Goal: Communication & Community: Participate in discussion

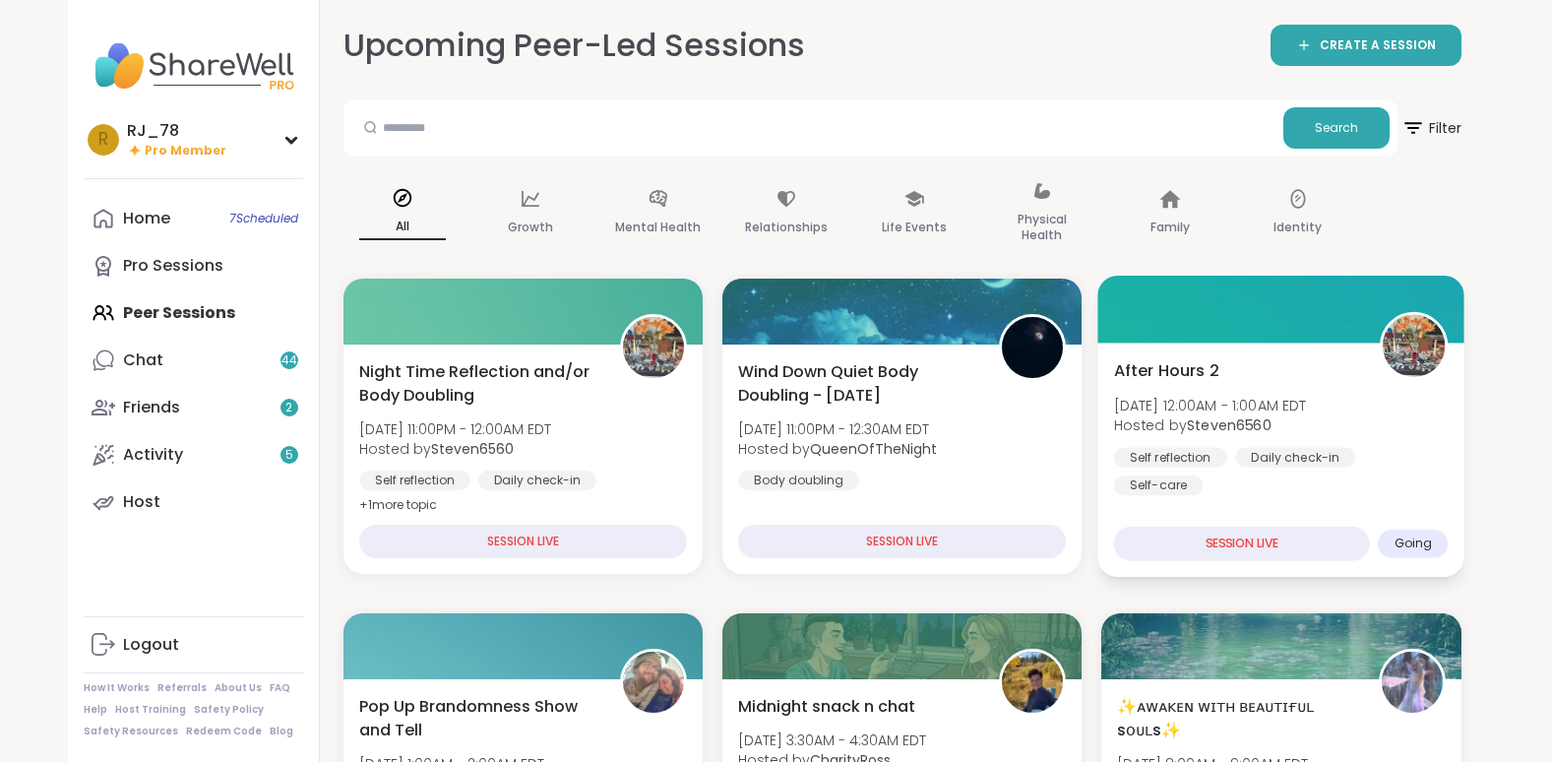
click at [1263, 480] on div "Self reflection Daily check-in Self-care" at bounding box center [1281, 471] width 335 height 48
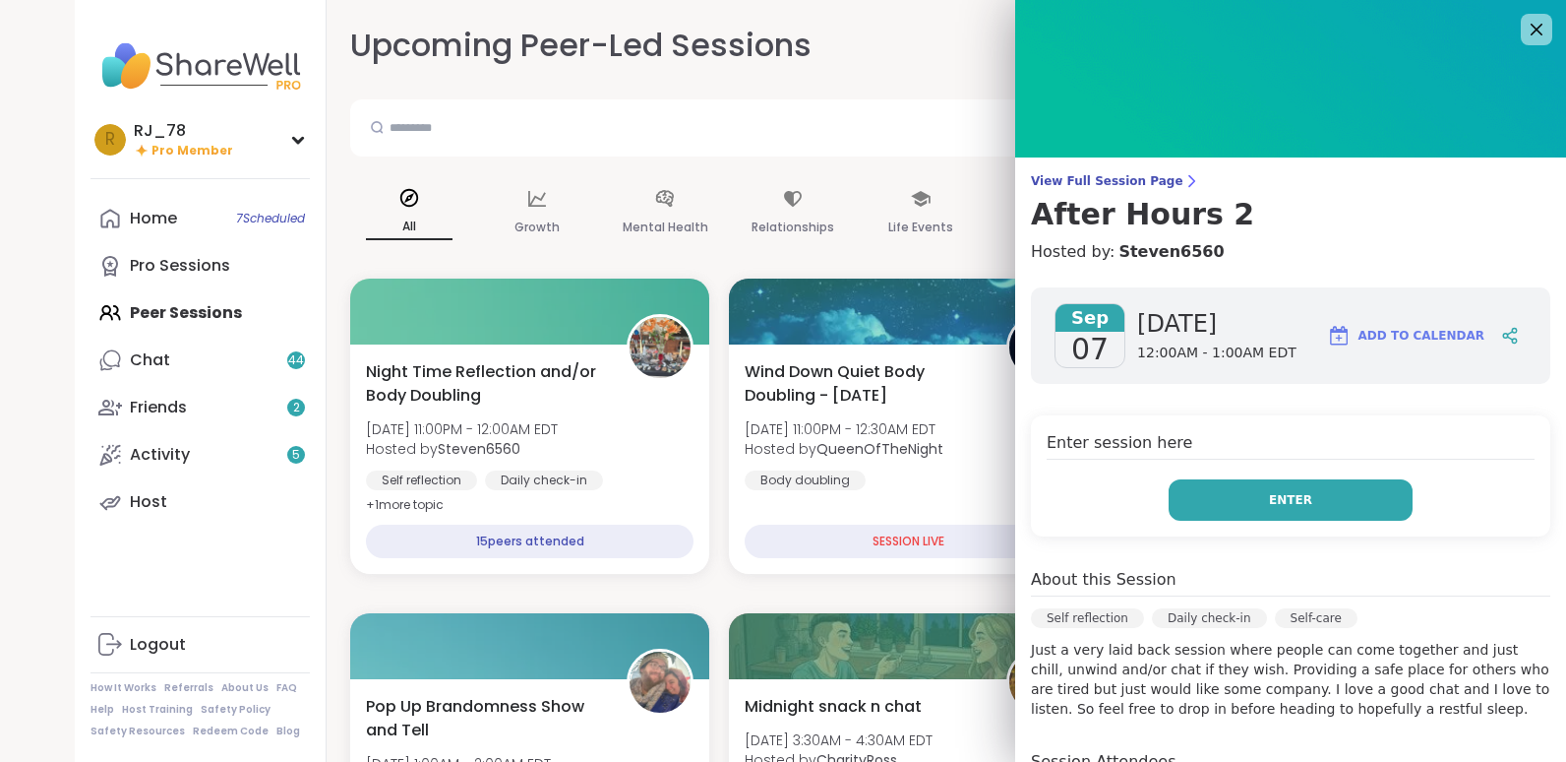
click at [1269, 512] on button "Enter" at bounding box center [1291, 499] width 244 height 41
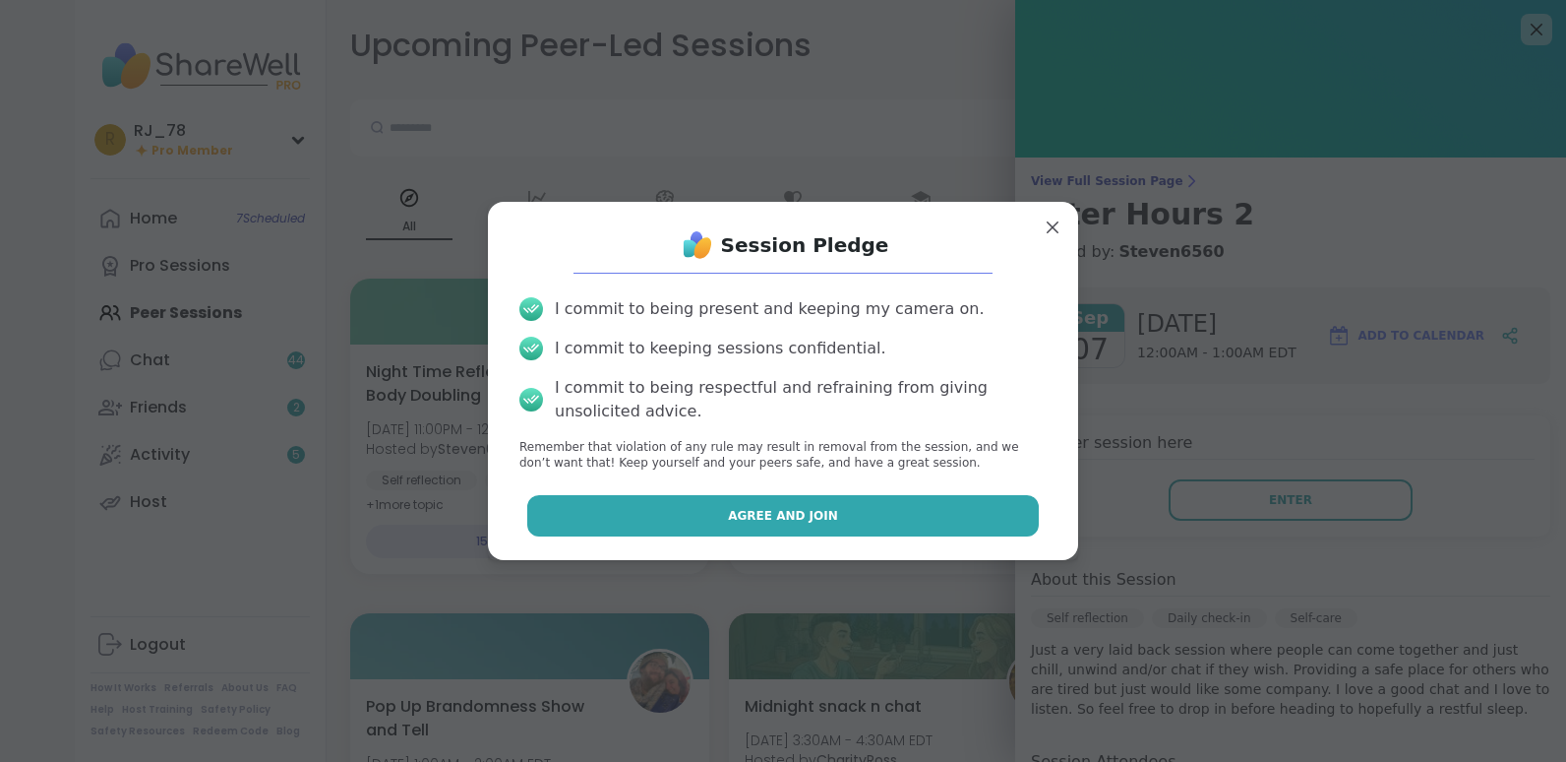
click at [855, 511] on button "Agree and Join" at bounding box center [783, 515] width 513 height 41
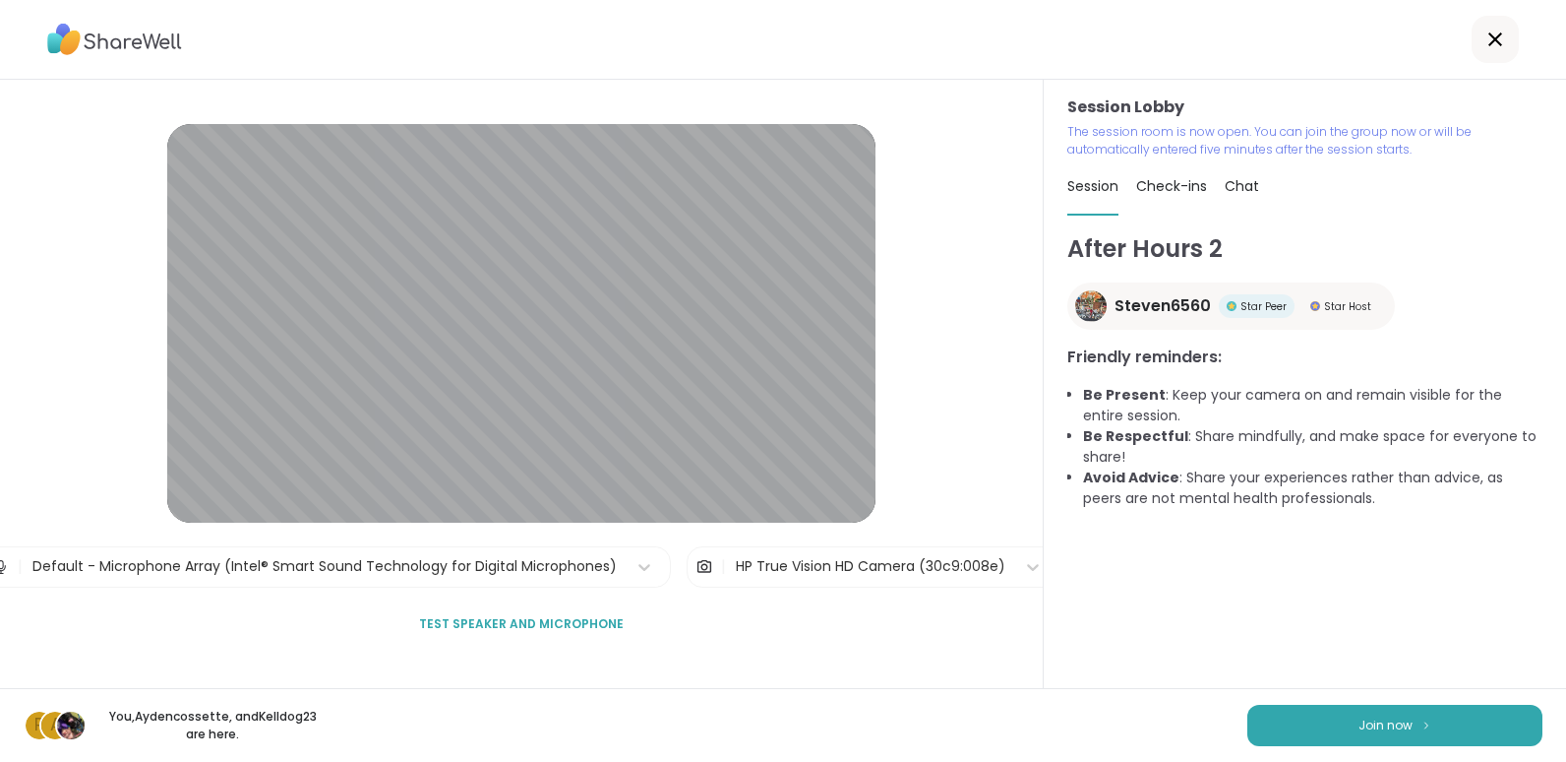
click at [220, 34] on div at bounding box center [783, 40] width 1566 height 80
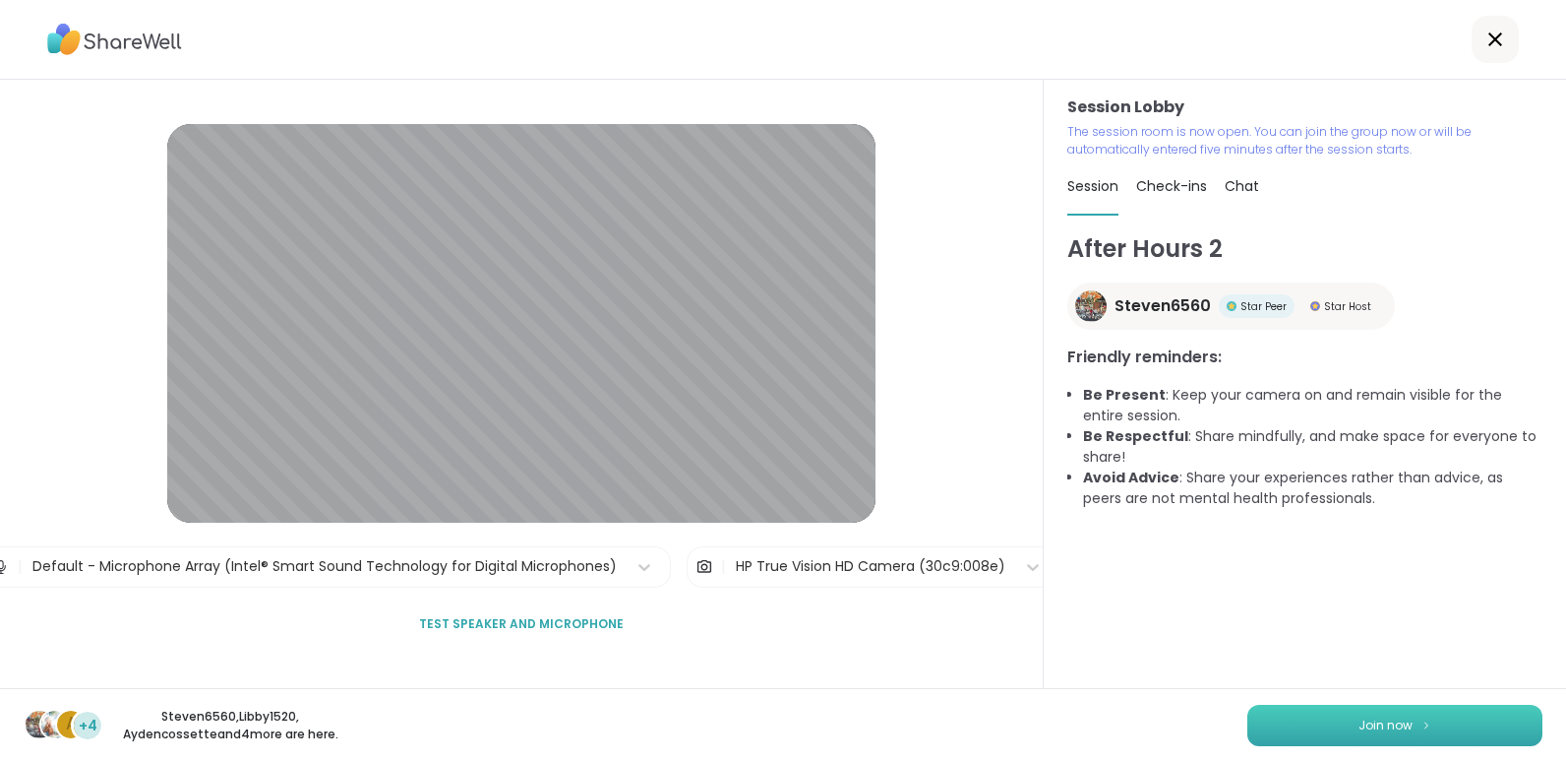
click at [1333, 730] on button "Join now" at bounding box center [1395, 724] width 295 height 41
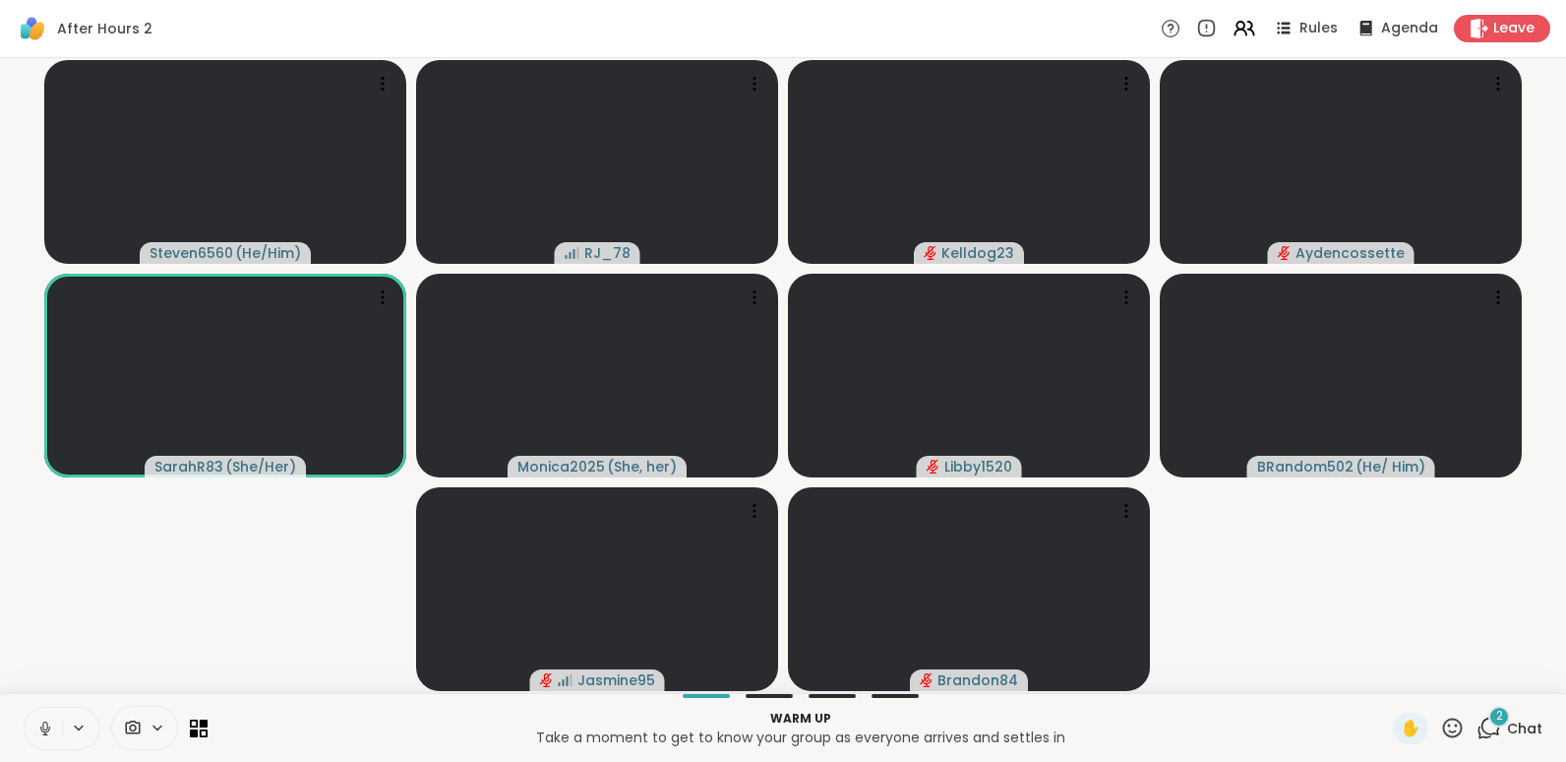
click at [1333, 730] on p "Take a moment to get to know your group as everyone arrives and settles in" at bounding box center [800, 737] width 1162 height 20
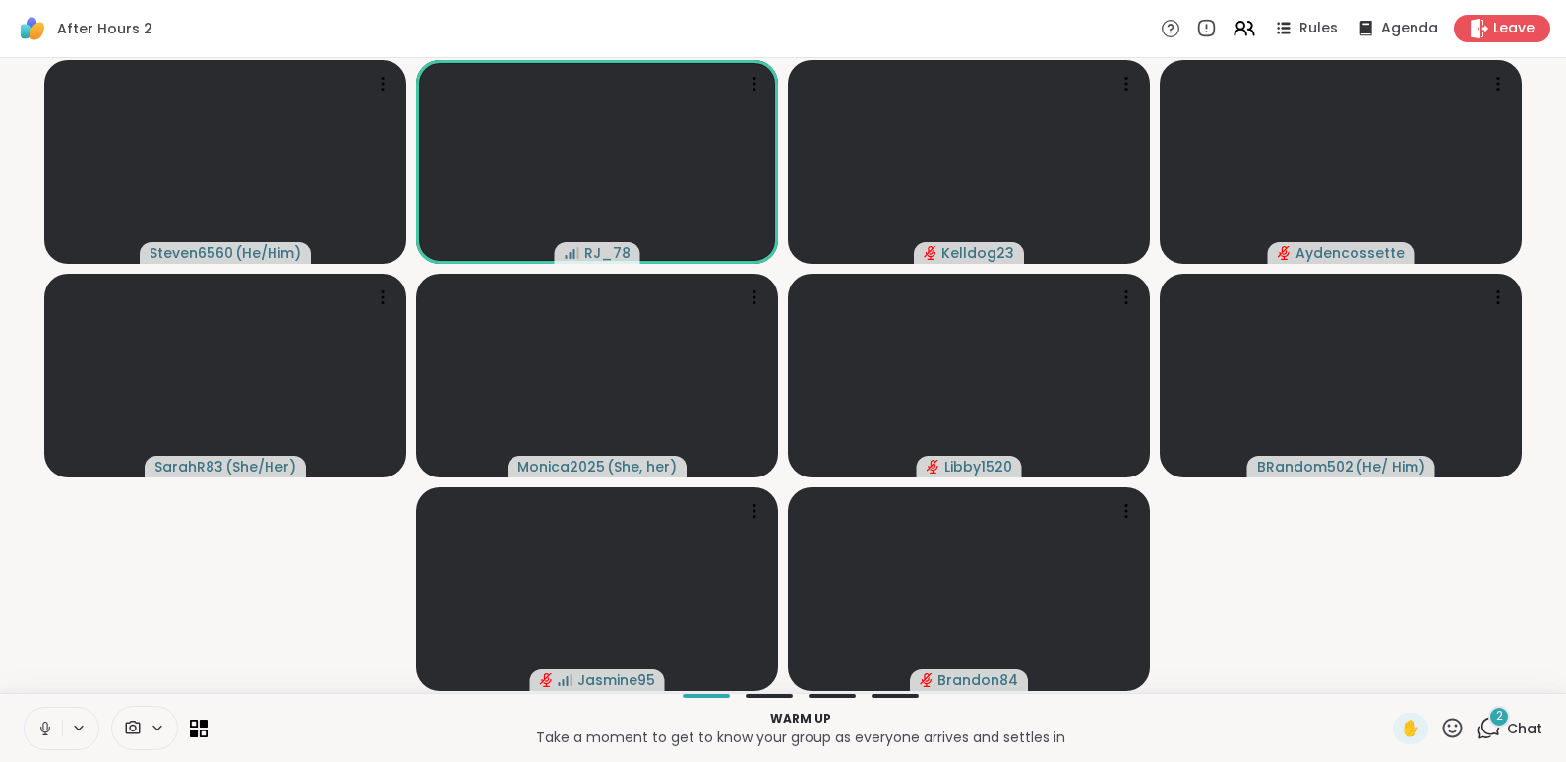
click at [46, 726] on icon at bounding box center [45, 728] width 18 height 18
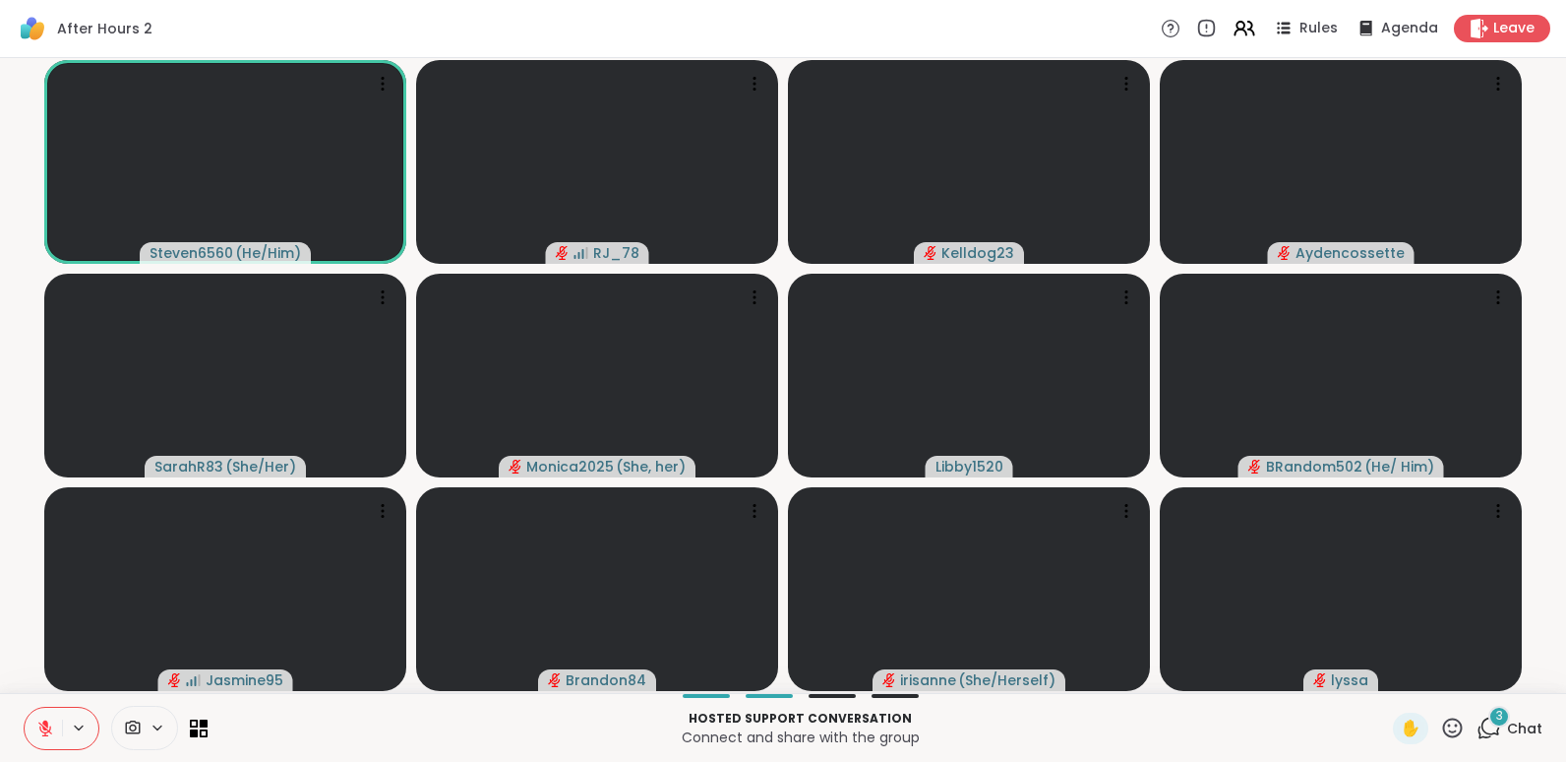
click at [44, 733] on icon at bounding box center [45, 728] width 18 height 18
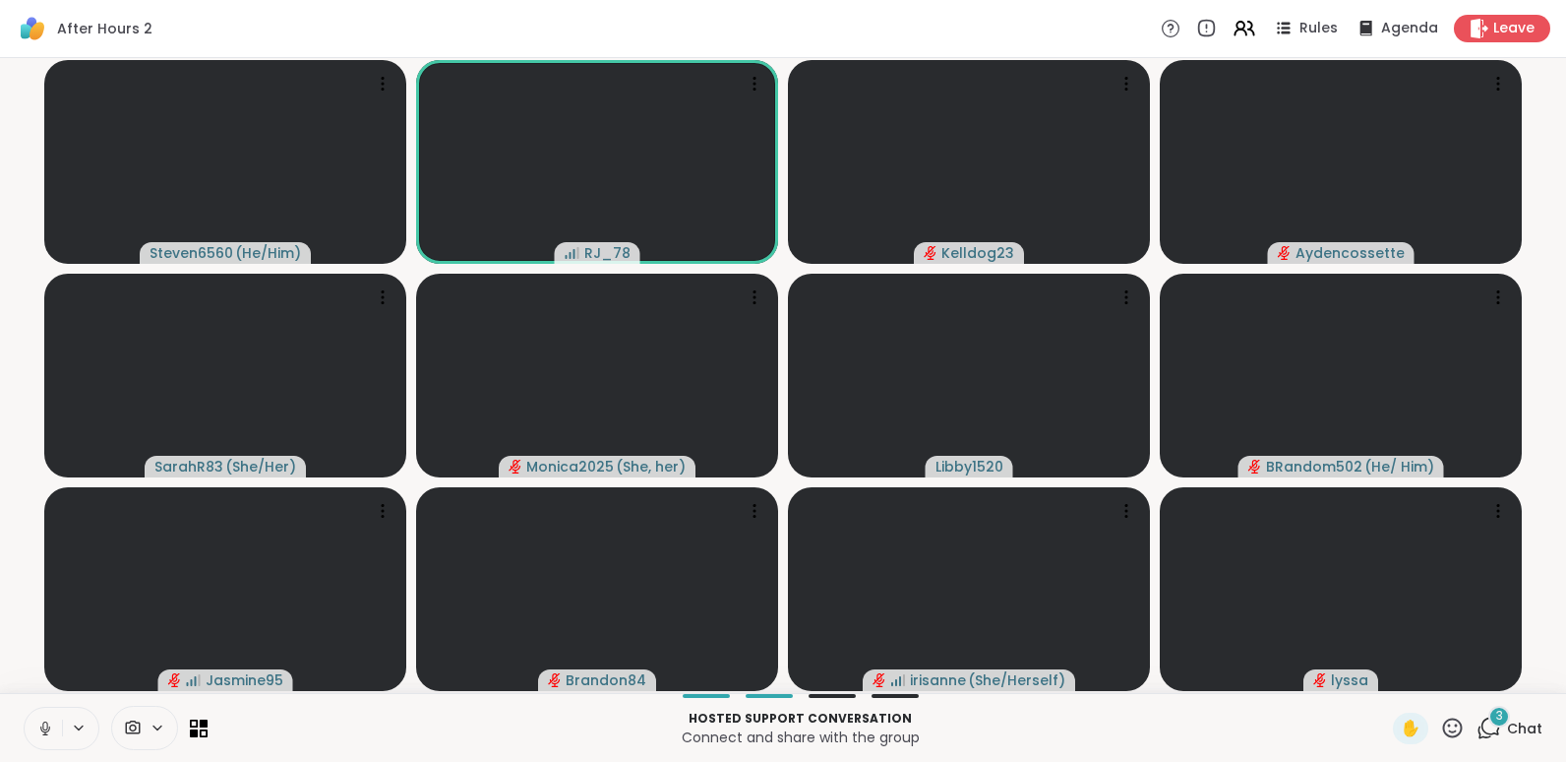
click at [44, 733] on icon at bounding box center [45, 728] width 18 height 18
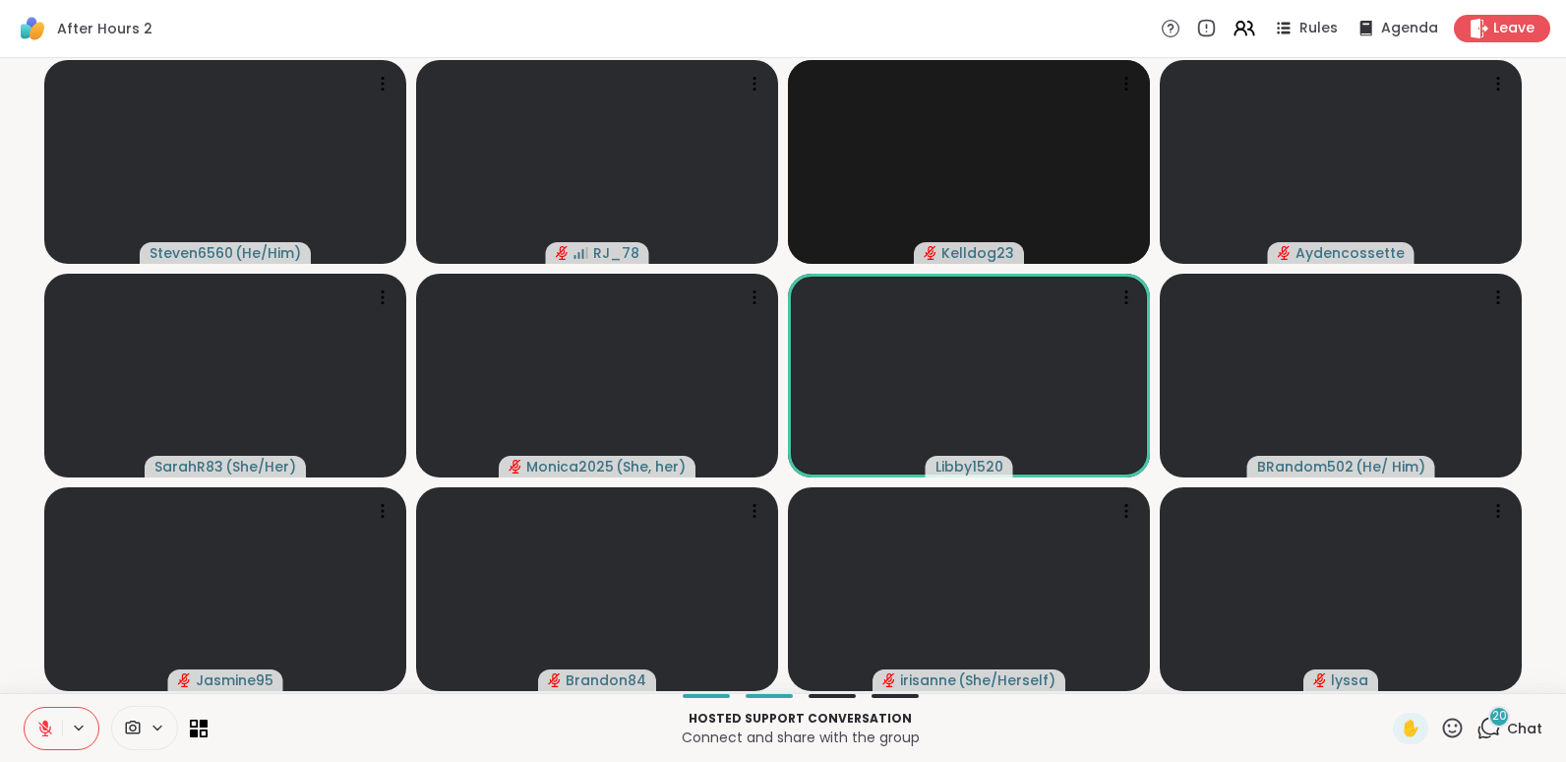
click at [25, 707] on button at bounding box center [43, 727] width 37 height 41
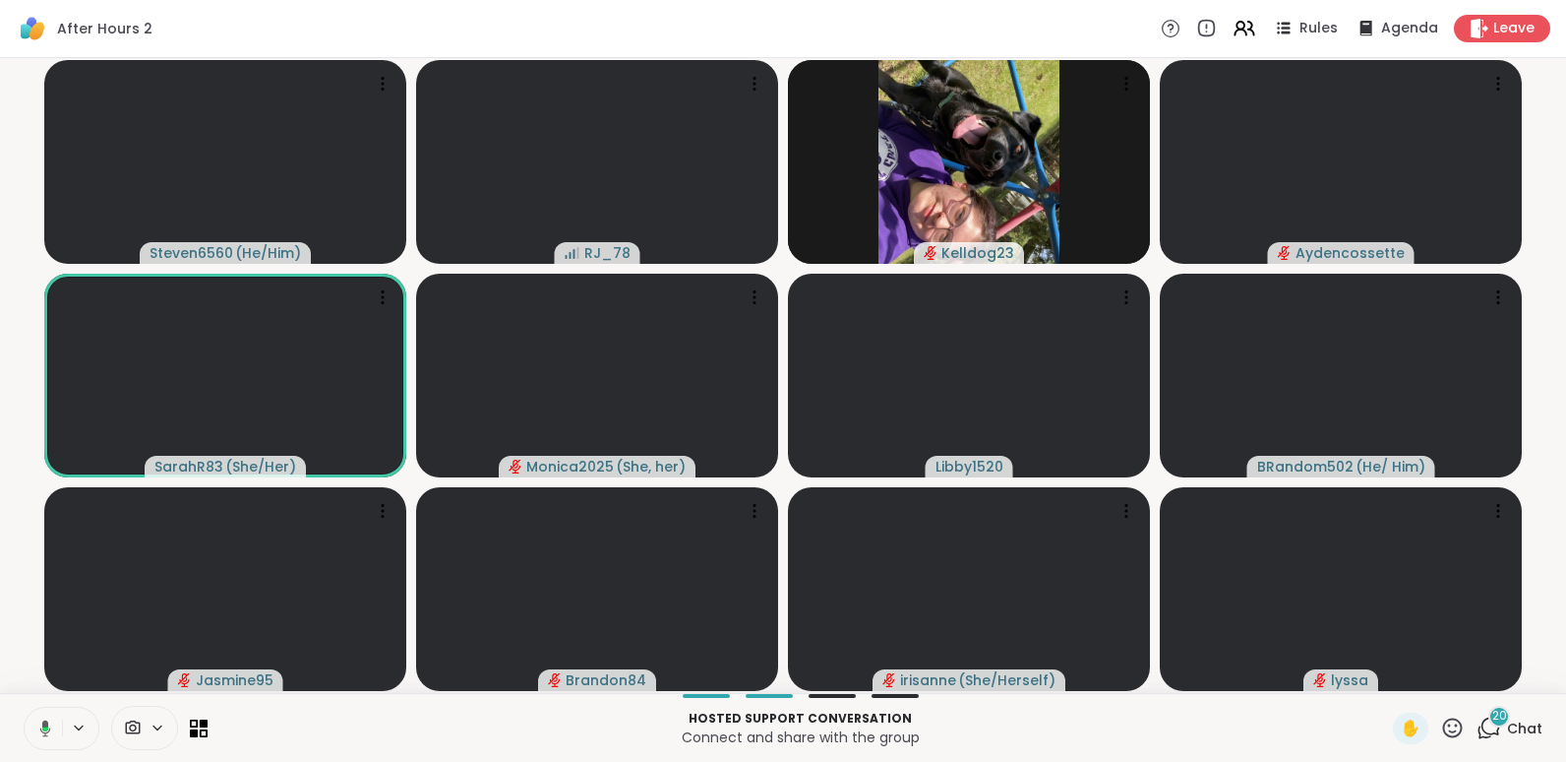
click at [22, 707] on button at bounding box center [42, 727] width 40 height 41
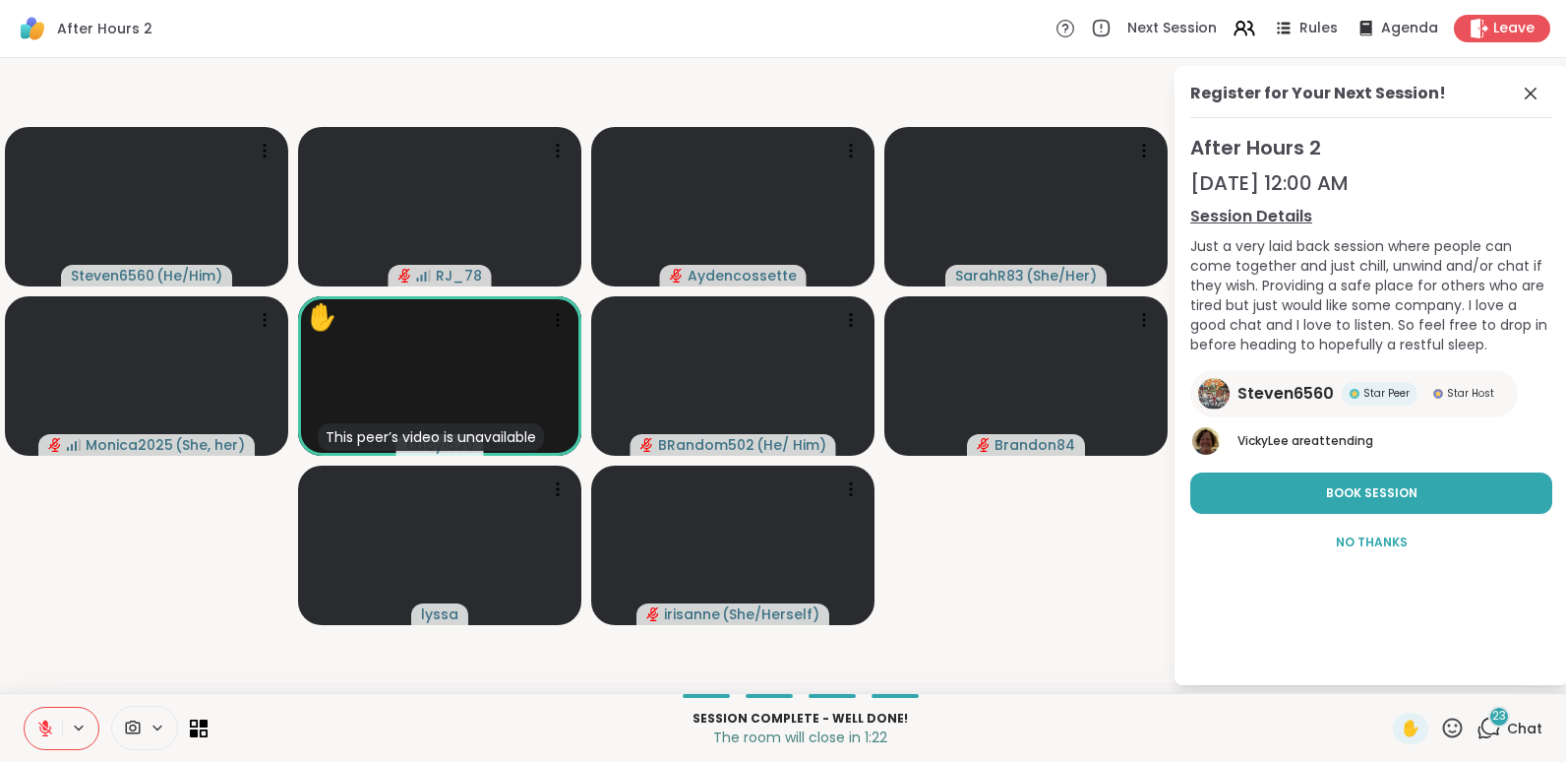
click at [25, 707] on button at bounding box center [43, 727] width 37 height 41
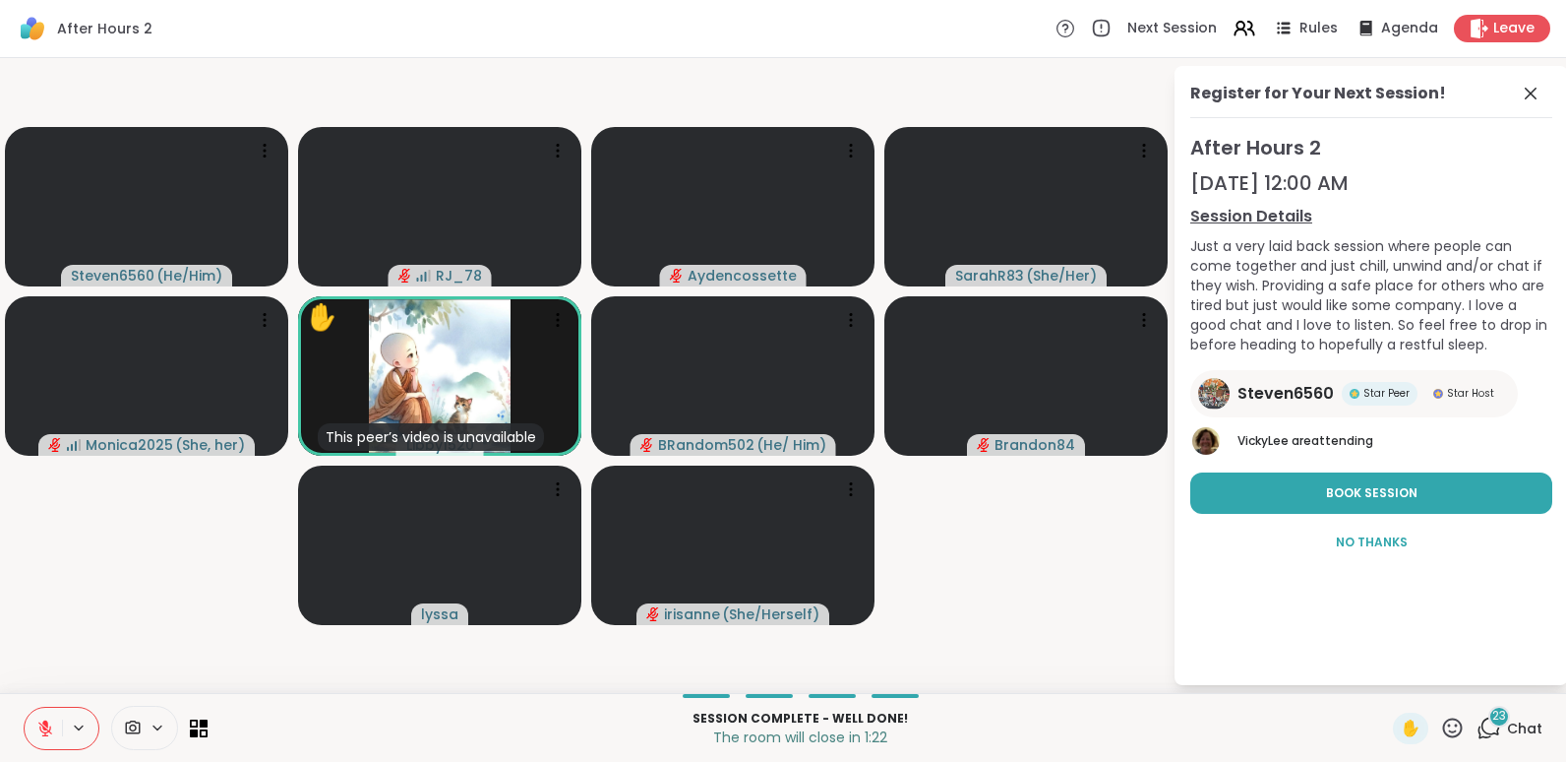
click at [25, 707] on button at bounding box center [43, 727] width 37 height 41
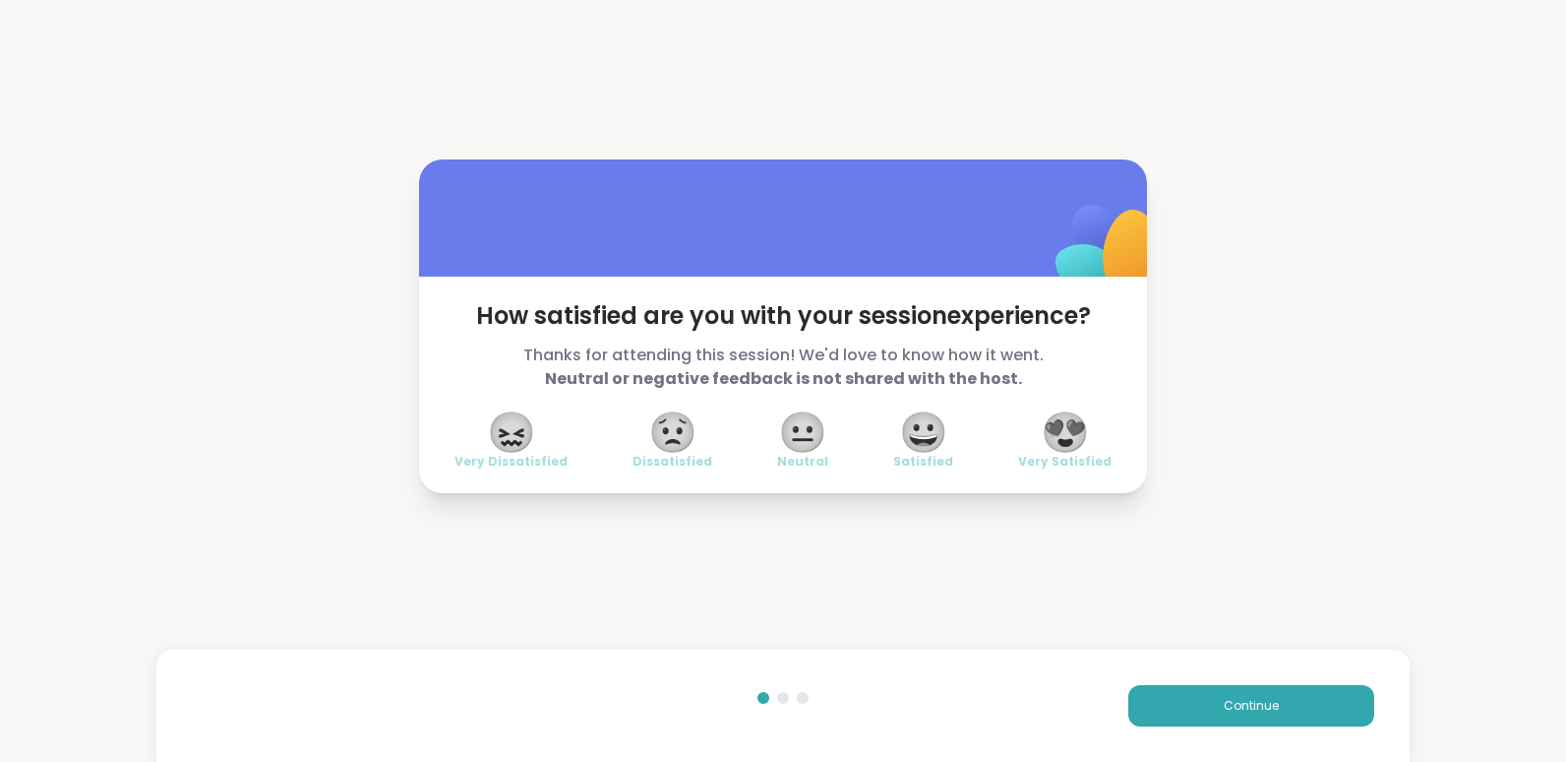
click at [1070, 442] on span "😍" at bounding box center [1065, 431] width 49 height 35
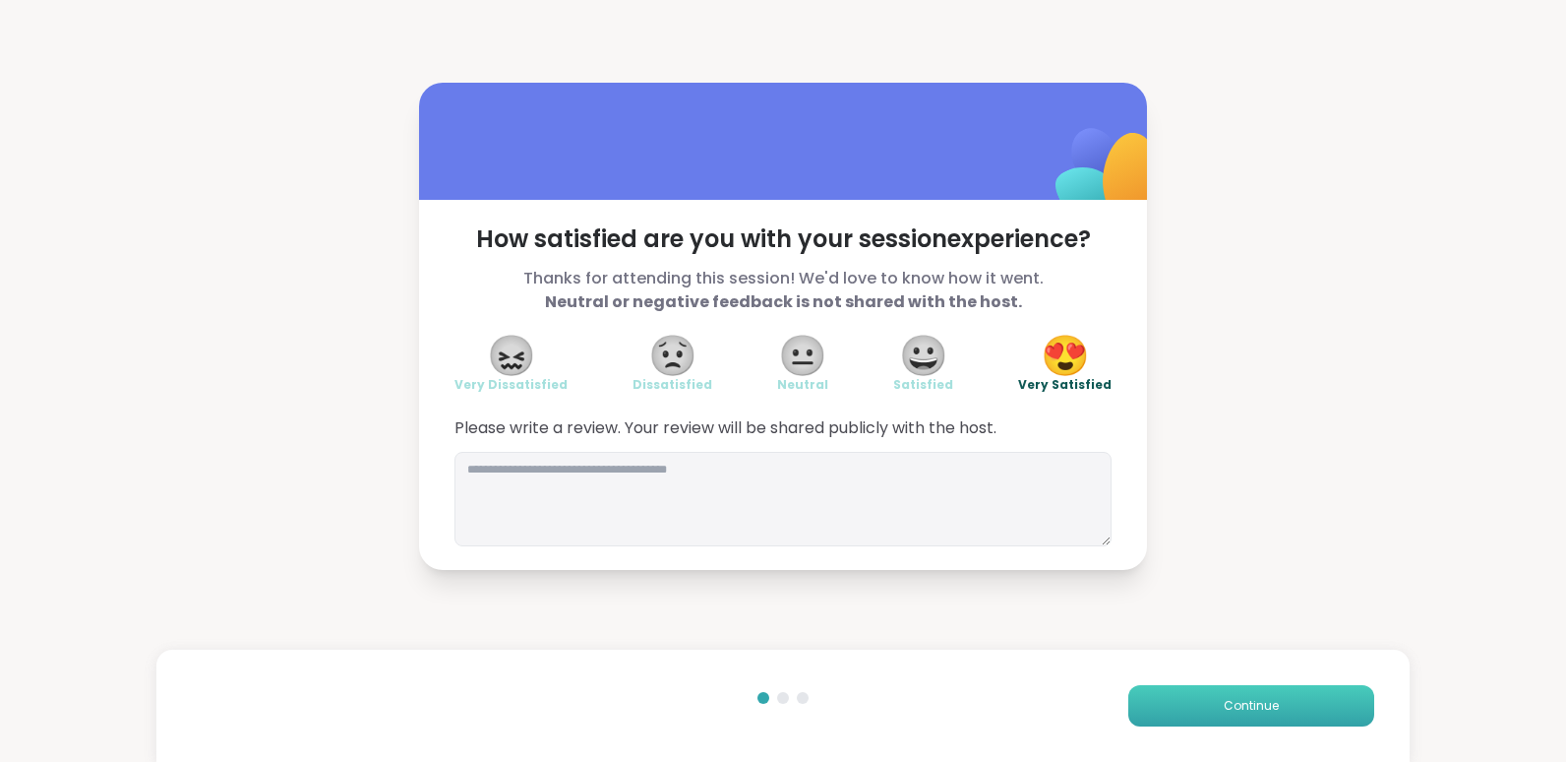
click at [1168, 692] on button "Continue" at bounding box center [1252, 705] width 246 height 41
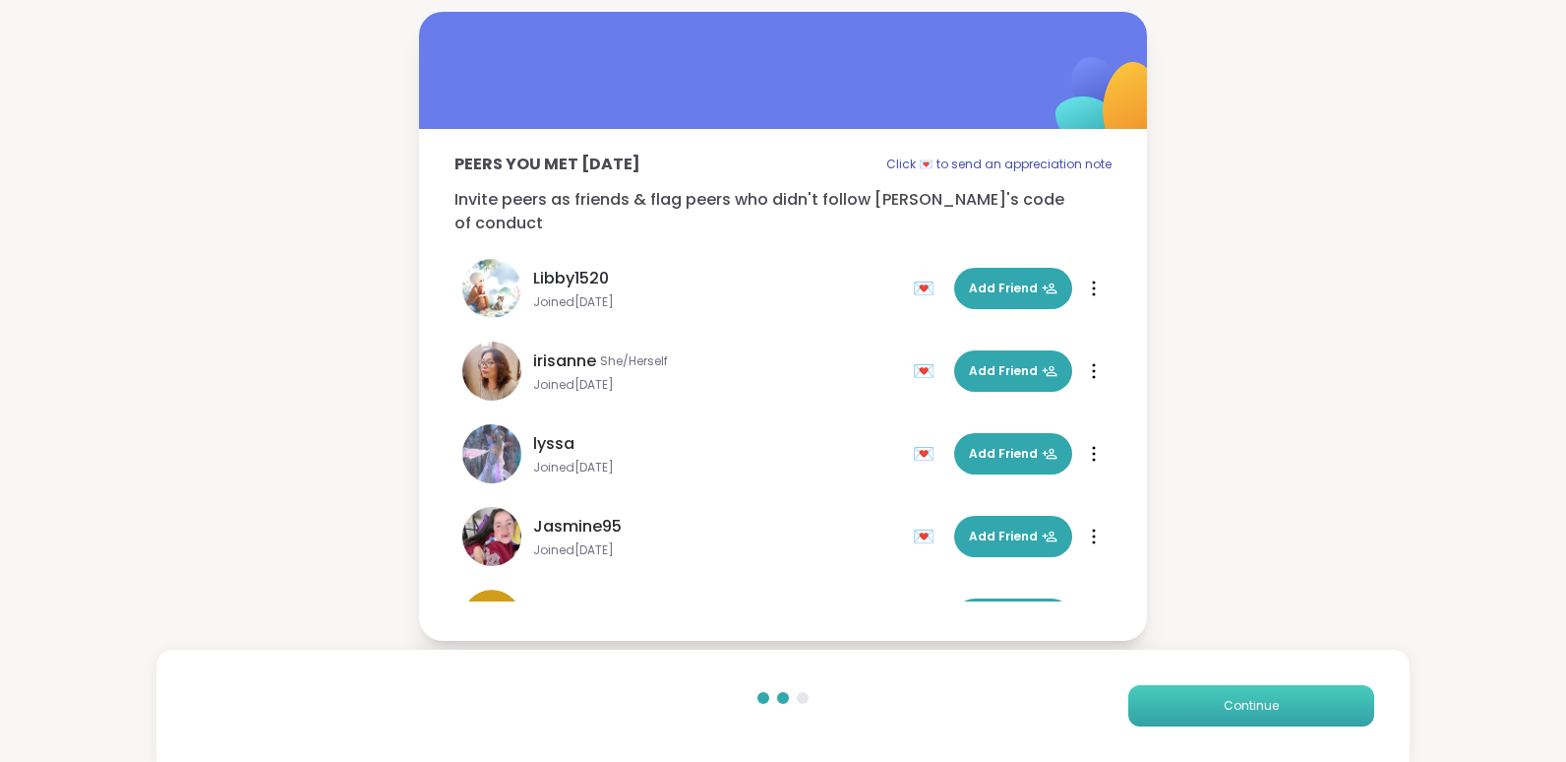
click at [1168, 692] on button "Continue" at bounding box center [1252, 705] width 246 height 41
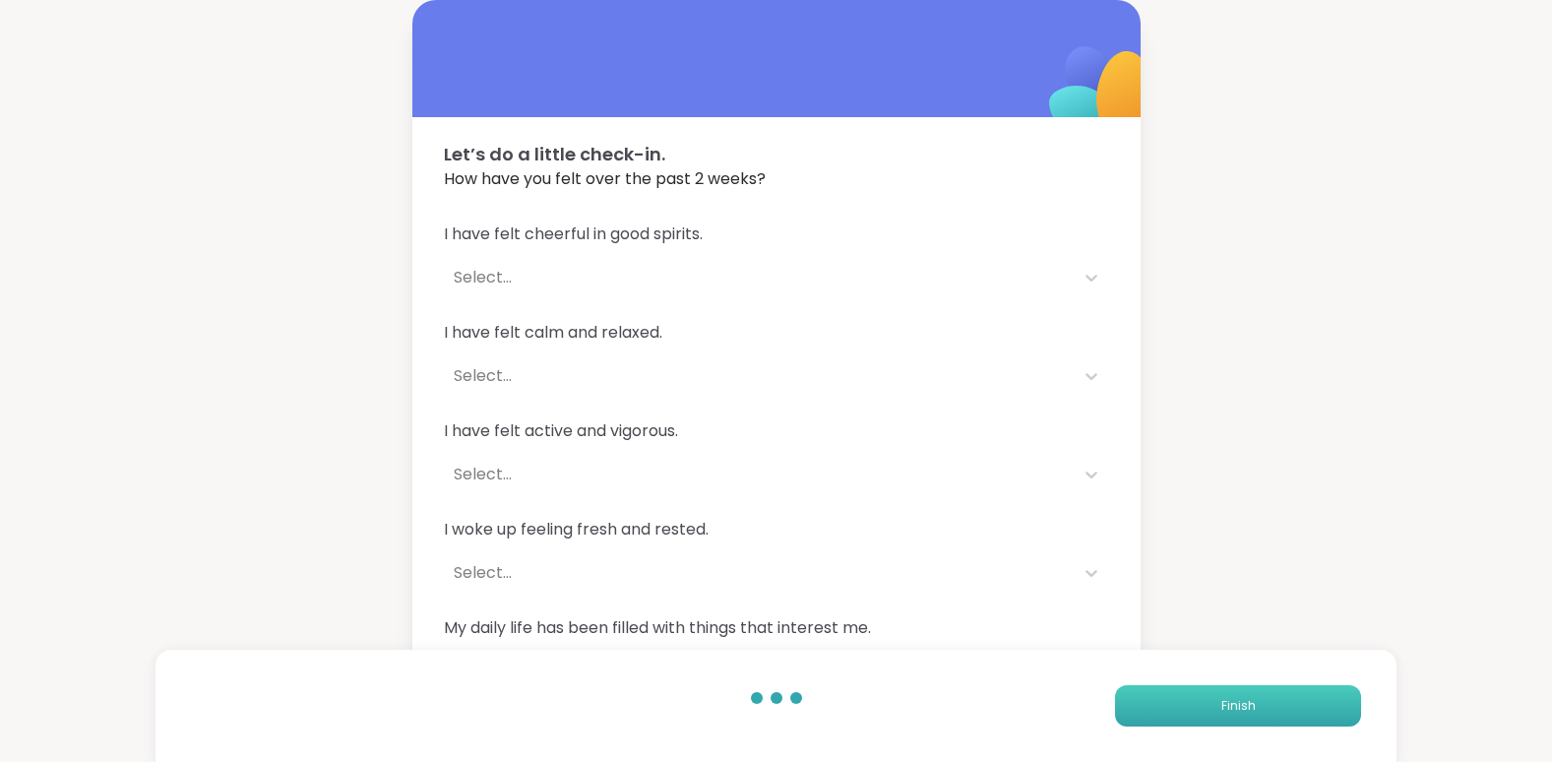
click at [1206, 702] on button "Finish" at bounding box center [1238, 705] width 246 height 41
